Goal: Transaction & Acquisition: Purchase product/service

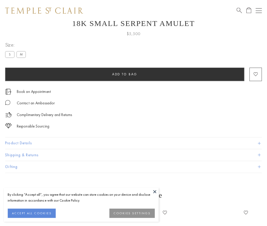
scroll to position [20, 0]
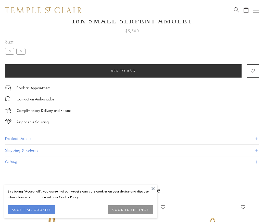
click at [123, 71] on span "Add to bag" at bounding box center [123, 71] width 25 height 4
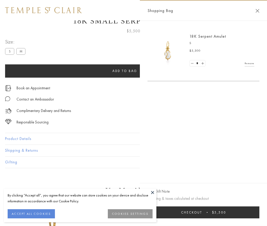
click at [204, 212] on button "Checkout $5,500" at bounding box center [204, 213] width 112 height 12
